Goal: Use online tool/utility: Utilize a website feature to perform a specific function

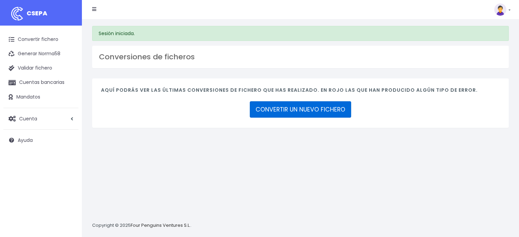
click at [278, 106] on link "CONVERTIR UN NUEVO FICHERO" at bounding box center [300, 109] width 101 height 16
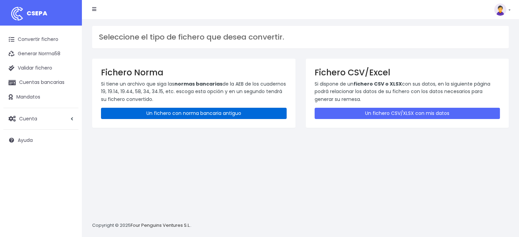
click at [173, 114] on link "Un fichero con norma bancaria antiguo" at bounding box center [194, 113] width 186 height 11
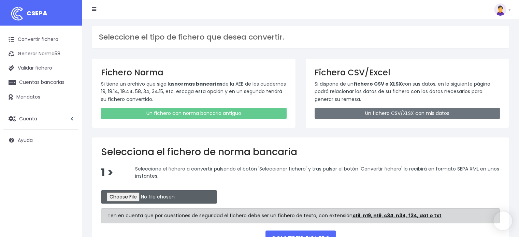
click at [131, 196] on input "file" at bounding box center [159, 197] width 116 height 13
type input "C:\fakepath\CO25082280.txt"
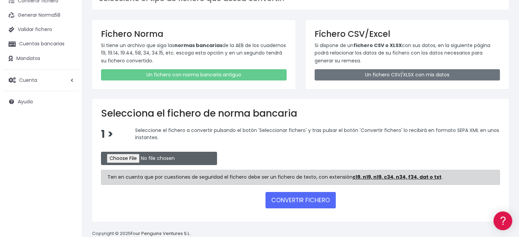
scroll to position [52, 0]
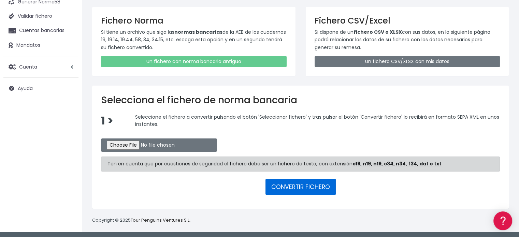
click at [294, 188] on button "CONVERTIR FICHERO" at bounding box center [301, 187] width 70 height 16
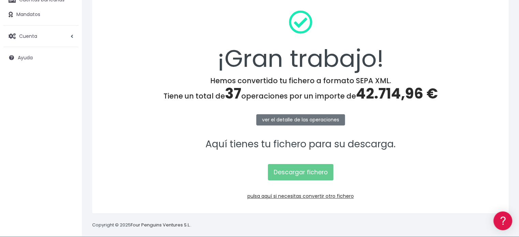
scroll to position [88, 0]
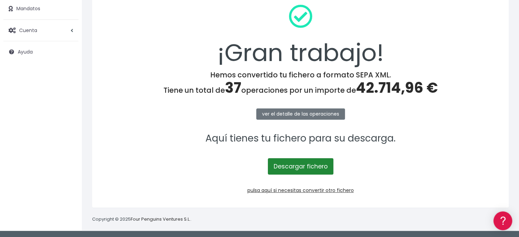
click at [299, 170] on link "Descargar fichero" at bounding box center [301, 166] width 66 height 16
